Goal: Use online tool/utility: Utilize a website feature to perform a specific function

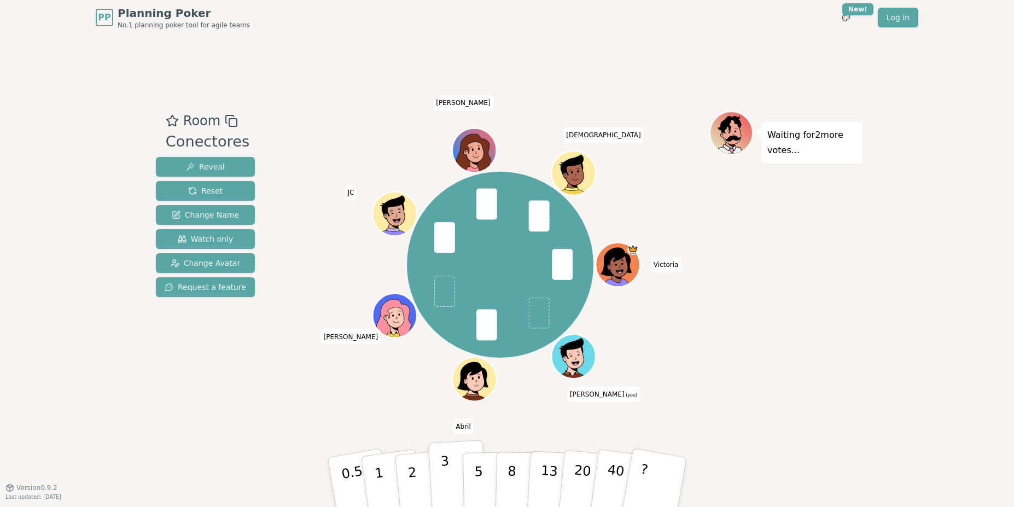
click at [453, 477] on button "3" at bounding box center [458, 482] width 60 height 85
click at [477, 472] on p "5" at bounding box center [478, 482] width 9 height 59
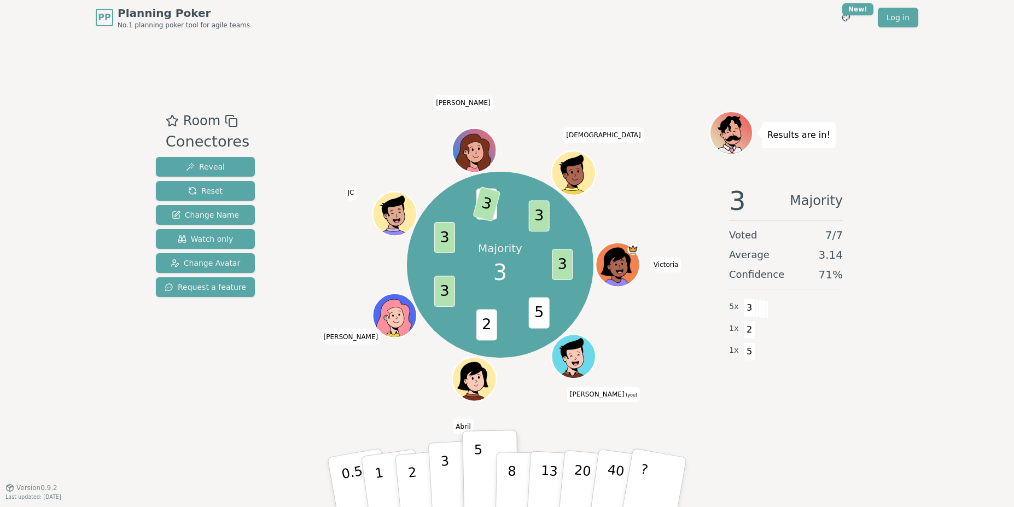
click at [451, 474] on button "3" at bounding box center [458, 482] width 60 height 85
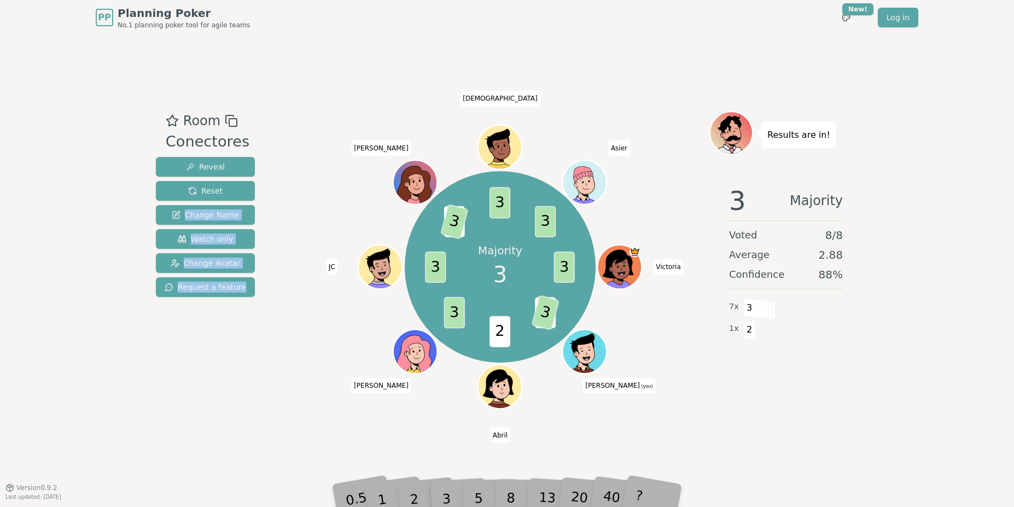
drag, startPoint x: 258, startPoint y: 209, endPoint x: 368, endPoint y: 77, distance: 172.1
click at [368, 77] on div "Room Conectores Reveal Reset Change Name Watch only Change Avatar Request a fea…" at bounding box center [506, 261] width 711 height 452
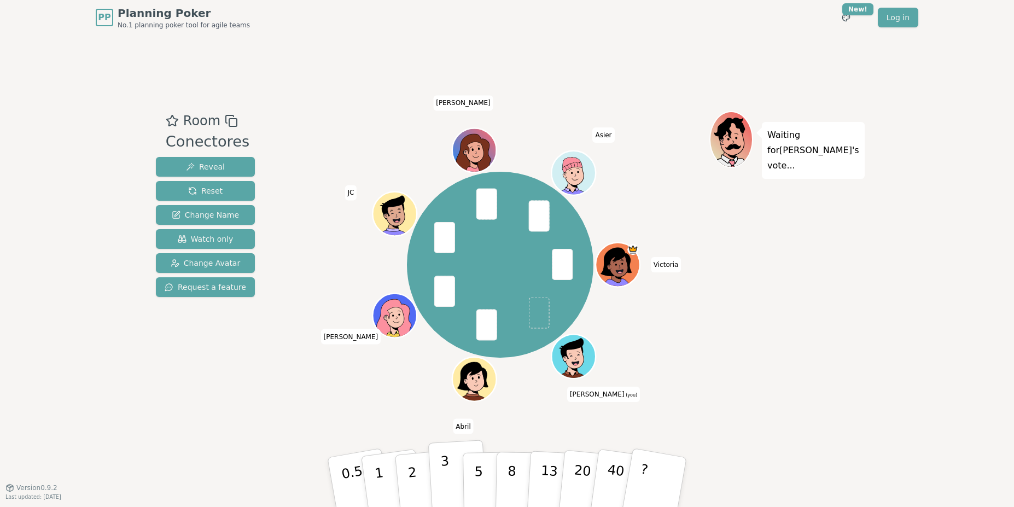
click at [457, 474] on button "3" at bounding box center [458, 482] width 60 height 85
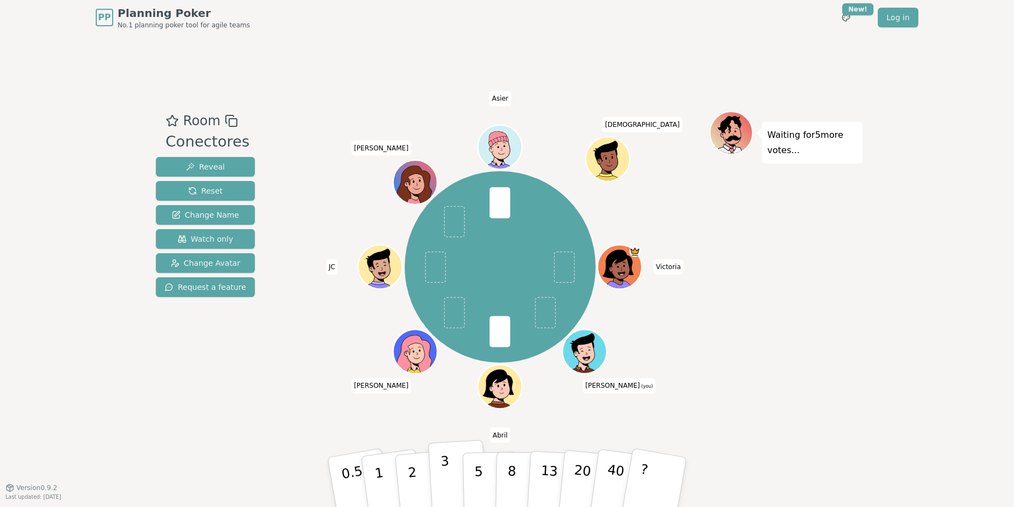
click at [441, 476] on p "3" at bounding box center [446, 483] width 12 height 60
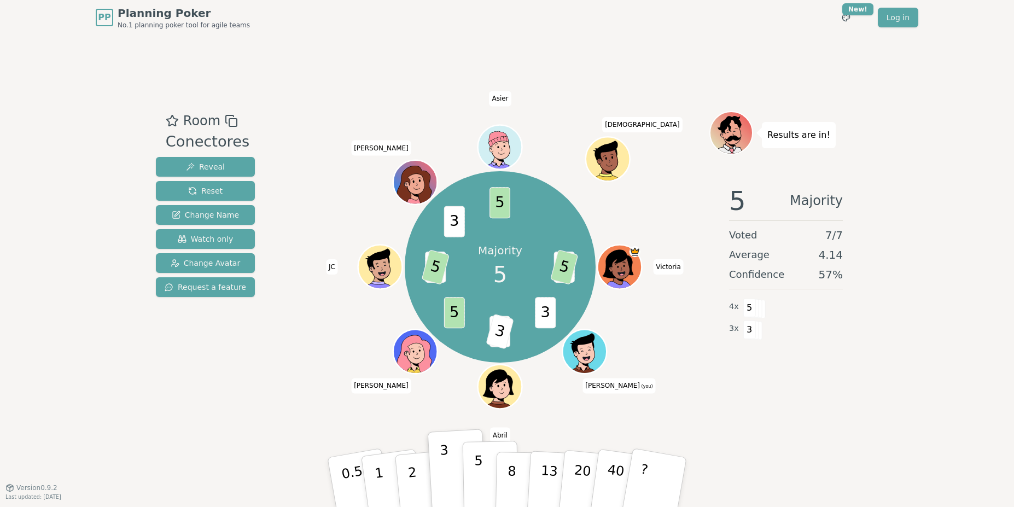
click at [475, 468] on p "5" at bounding box center [478, 482] width 9 height 59
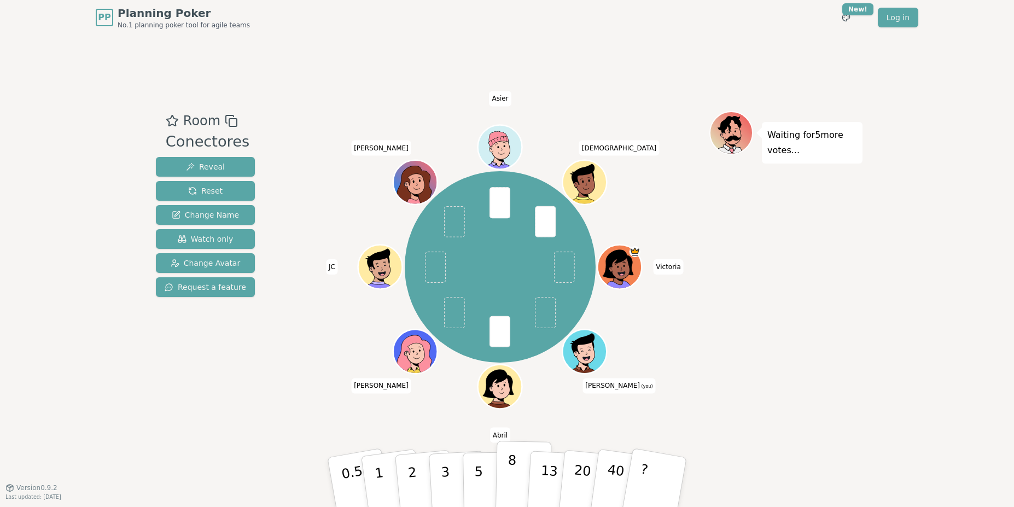
click at [515, 479] on button "8" at bounding box center [523, 482] width 56 height 83
